Goal: Register for event/course

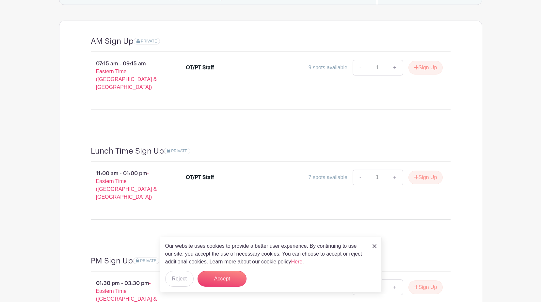
scroll to position [620, 0]
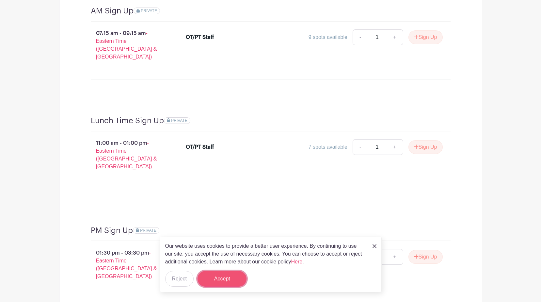
click at [233, 283] on button "Accept" at bounding box center [221, 279] width 49 height 16
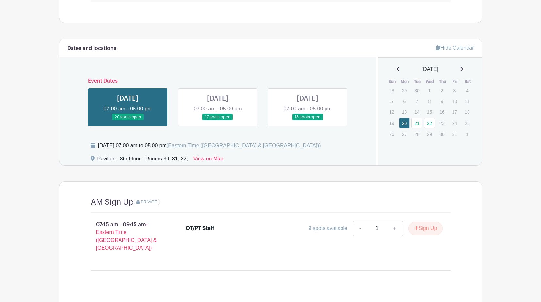
scroll to position [427, 0]
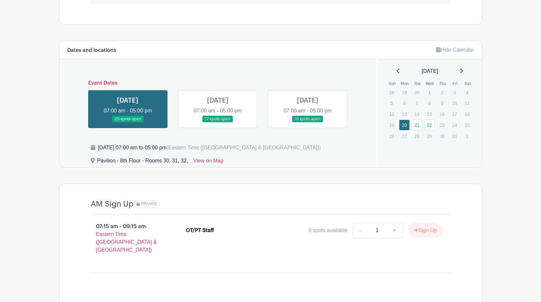
click at [218, 122] on link at bounding box center [218, 122] width 0 height 0
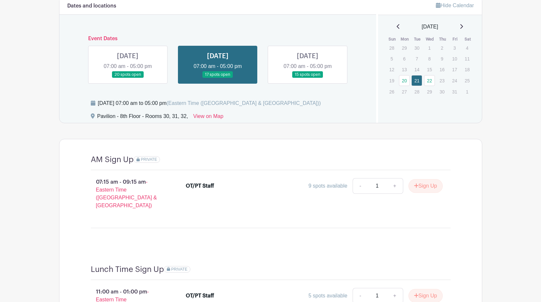
scroll to position [460, 0]
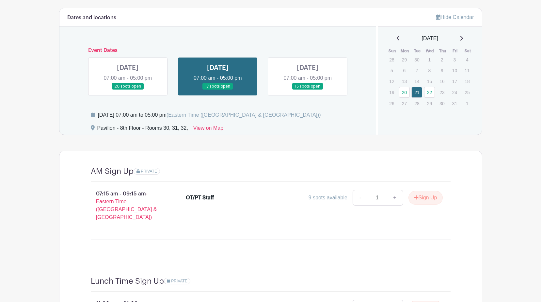
click at [307, 90] on link at bounding box center [307, 90] width 0 height 0
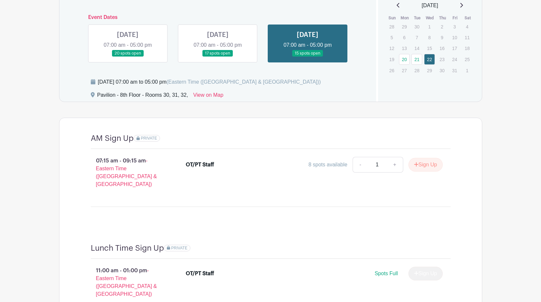
scroll to position [427, 0]
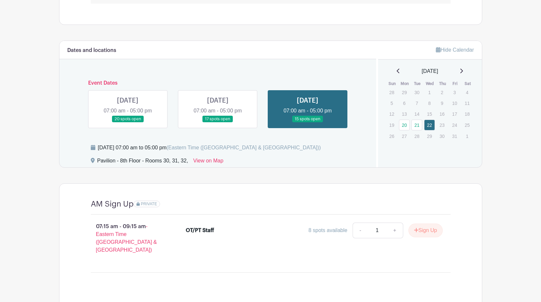
click at [466, 72] on div "[DATE]" at bounding box center [430, 71] width 88 height 8
click at [463, 71] on icon at bounding box center [460, 70] width 3 height 5
click at [396, 71] on icon at bounding box center [397, 70] width 3 height 5
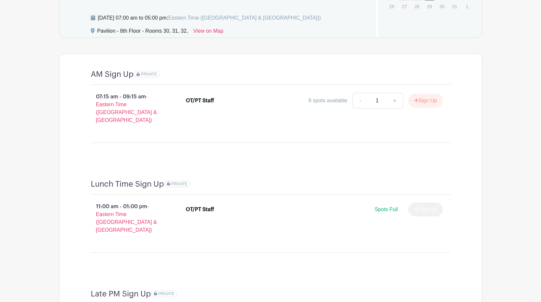
scroll to position [492, 0]
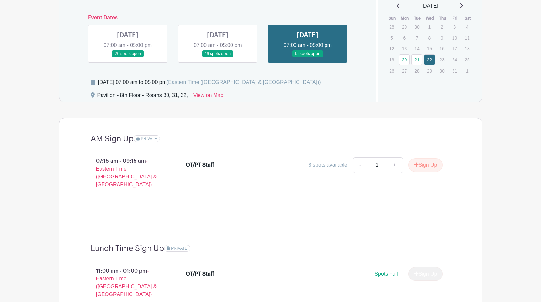
click at [218, 57] on link at bounding box center [218, 57] width 0 height 0
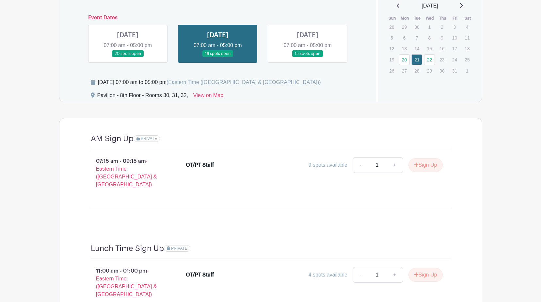
scroll to position [656, 0]
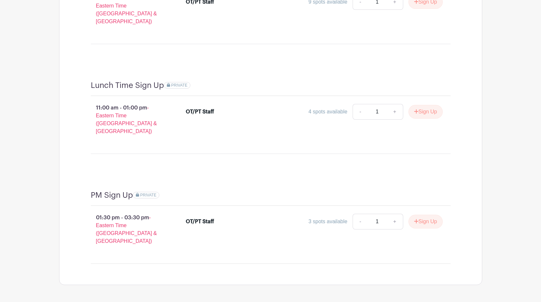
scroll to position [656, 0]
click at [395, 213] on link "+" at bounding box center [394, 221] width 16 height 16
click at [357, 213] on link "-" at bounding box center [359, 221] width 15 height 16
click at [392, 213] on link "+" at bounding box center [394, 221] width 16 height 16
click at [425, 214] on button "Sign Up" at bounding box center [425, 221] width 34 height 14
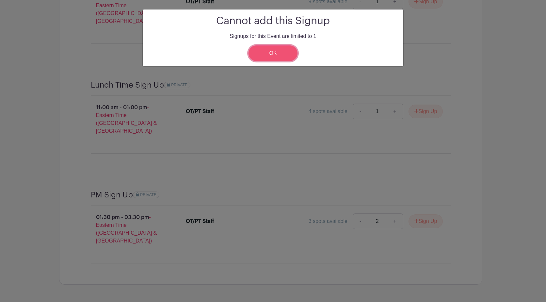
click at [261, 48] on link "OK" at bounding box center [272, 53] width 49 height 16
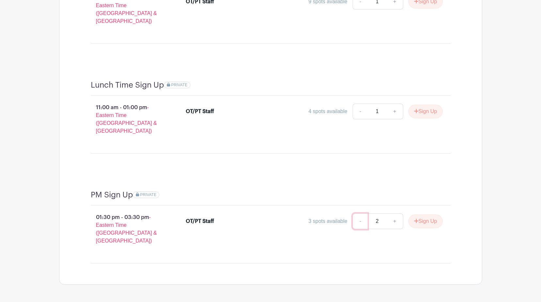
click at [358, 213] on link "-" at bounding box center [359, 221] width 15 height 16
type input "1"
click at [430, 214] on button "Sign Up" at bounding box center [425, 221] width 34 height 14
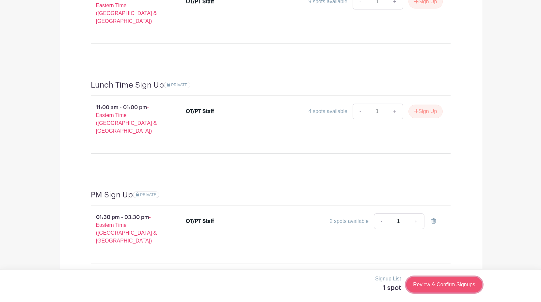
click at [458, 286] on link "Review & Confirm Signups" at bounding box center [444, 284] width 76 height 16
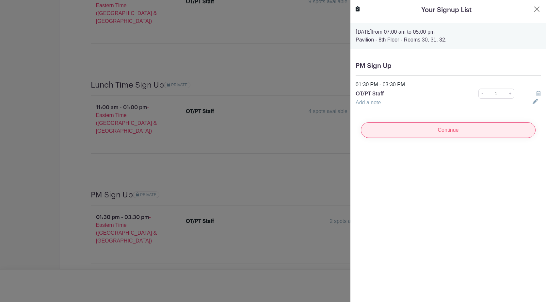
click at [408, 127] on input "Continue" at bounding box center [448, 130] width 175 height 16
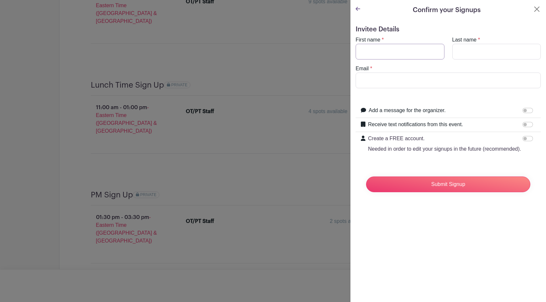
click at [393, 52] on input "First name" at bounding box center [399, 52] width 89 height 16
type input "[PERSON_NAME]"
click at [533, 11] on button "Close" at bounding box center [537, 9] width 8 height 8
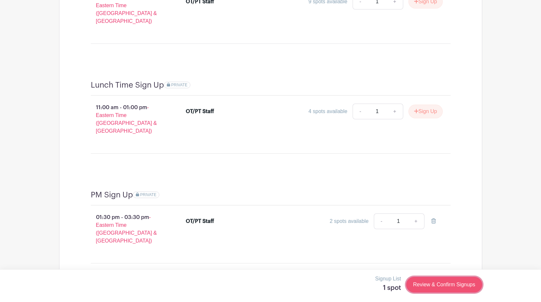
click at [461, 283] on link "Review & Confirm Signups" at bounding box center [444, 284] width 76 height 16
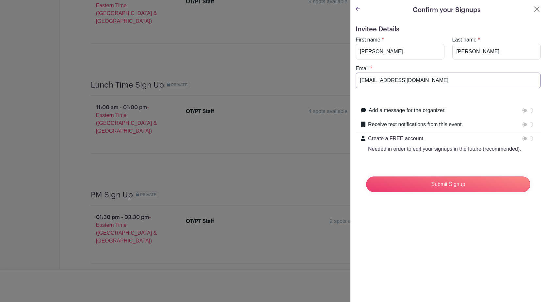
drag, startPoint x: 420, startPoint y: 84, endPoint x: 259, endPoint y: 76, distance: 161.0
click at [259, 300] on div "Signup List 1 spot Review & Confirm Signups Confirm your Signups Invitee Detail…" at bounding box center [270, 300] width 423 height 0
type input "m"
type input "[EMAIL_ADDRESS][DOMAIN_NAME]"
click at [481, 192] on input "Submit Signup" at bounding box center [448, 184] width 164 height 16
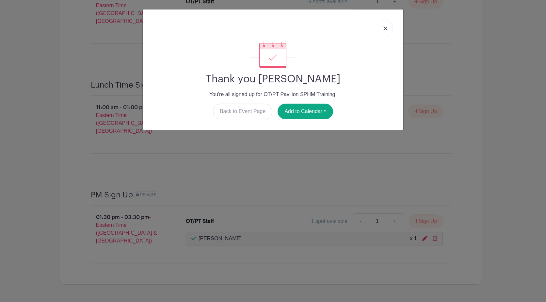
click at [385, 27] on img at bounding box center [385, 28] width 4 height 4
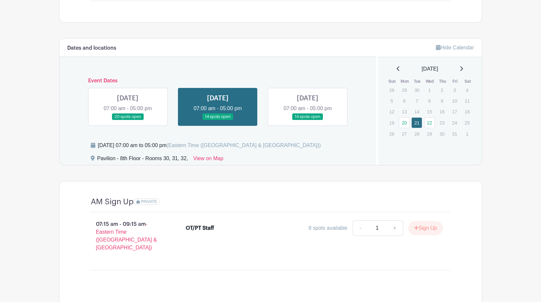
scroll to position [333, 0]
